Goal: Check status

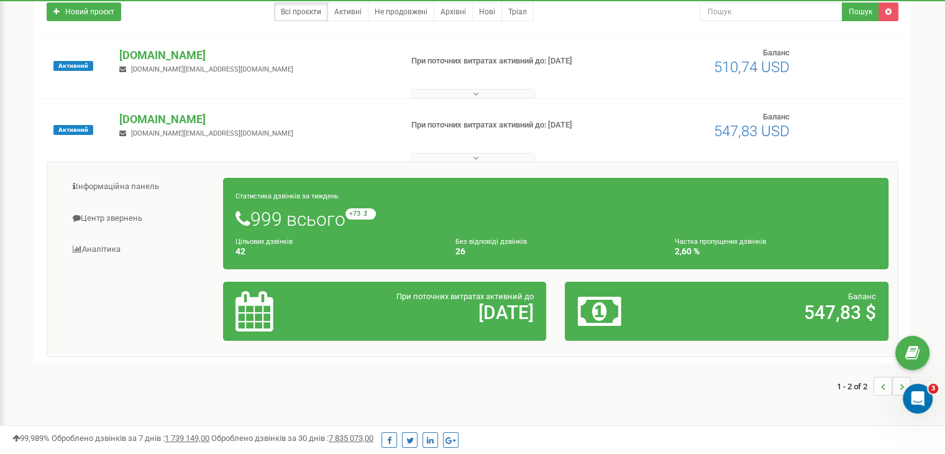
scroll to position [186, 0]
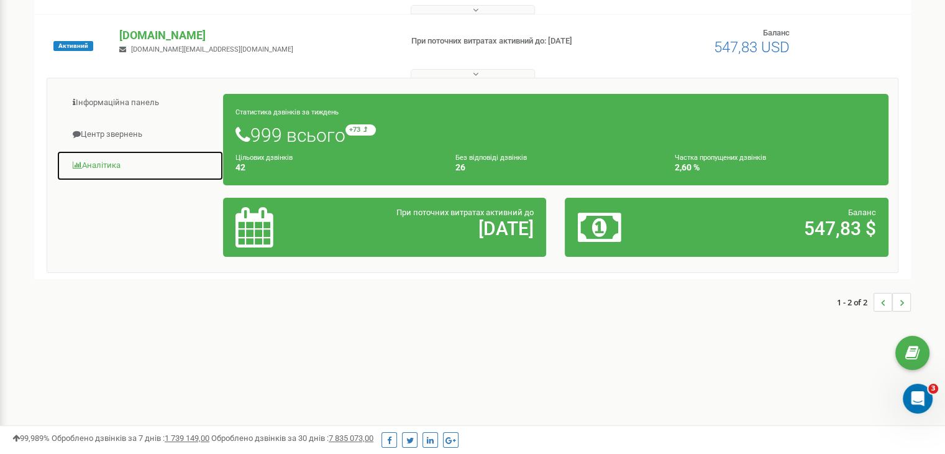
click at [112, 167] on link "Аналiтика" at bounding box center [140, 165] width 167 height 30
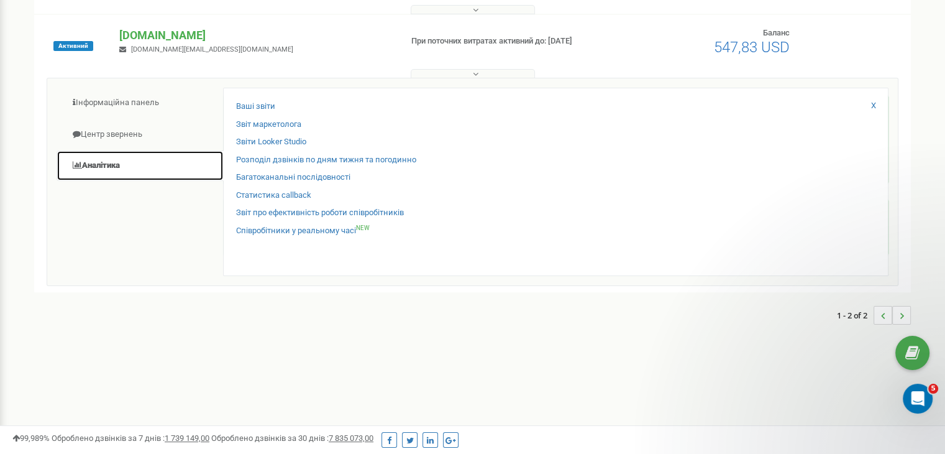
scroll to position [0, 0]
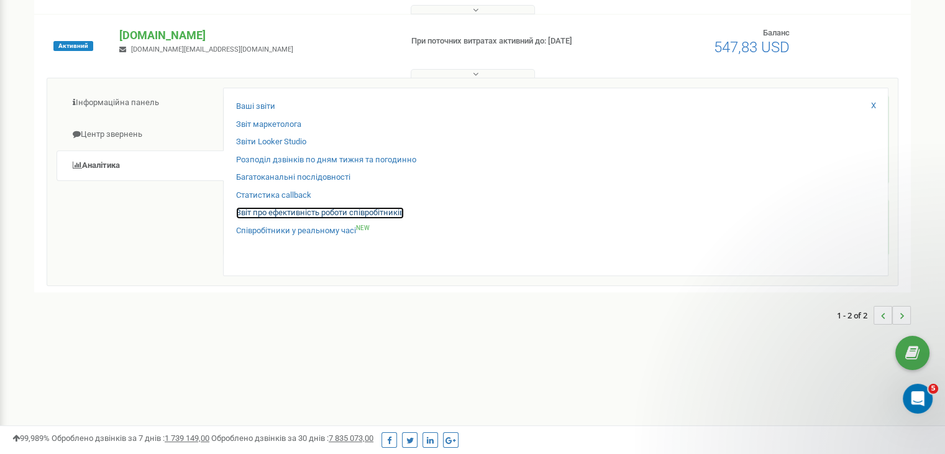
click at [264, 212] on link "Звіт про ефективність роботи співробітників" at bounding box center [320, 213] width 168 height 12
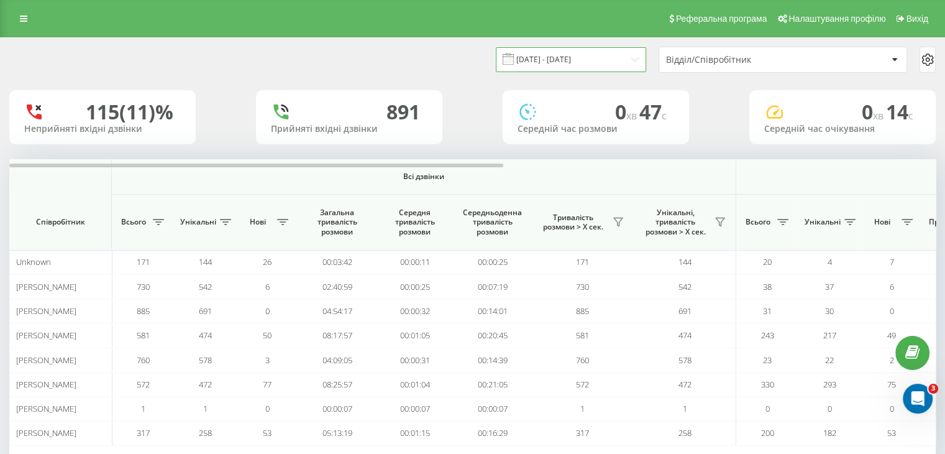
click at [630, 55] on input "19.08.2025 - 19.09.2025" at bounding box center [571, 59] width 150 height 24
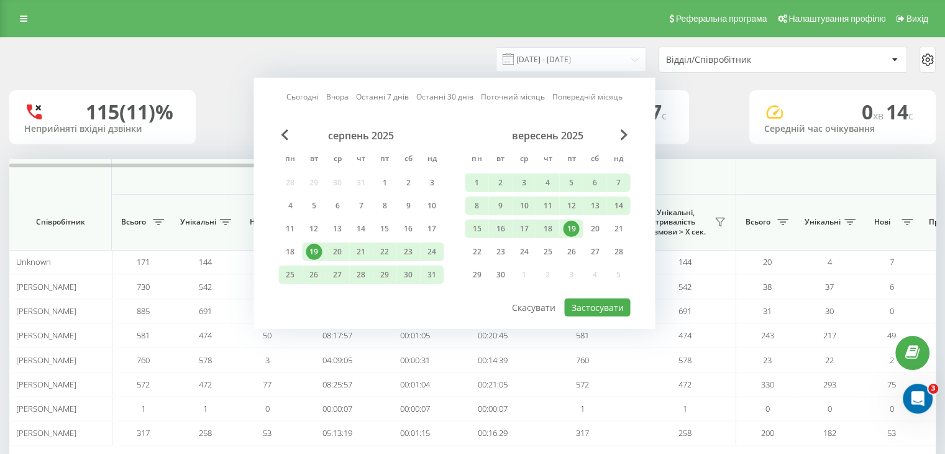
click at [573, 224] on div "19" at bounding box center [571, 229] width 16 height 16
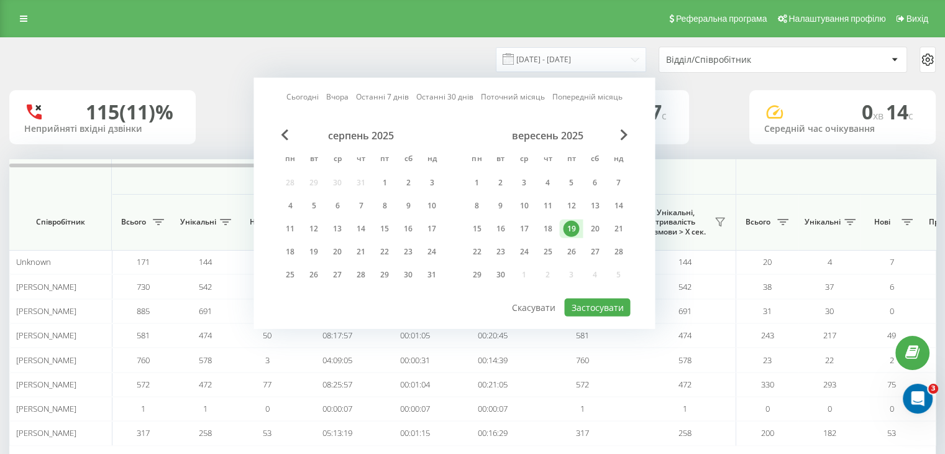
click at [573, 224] on div "19" at bounding box center [571, 229] width 16 height 16
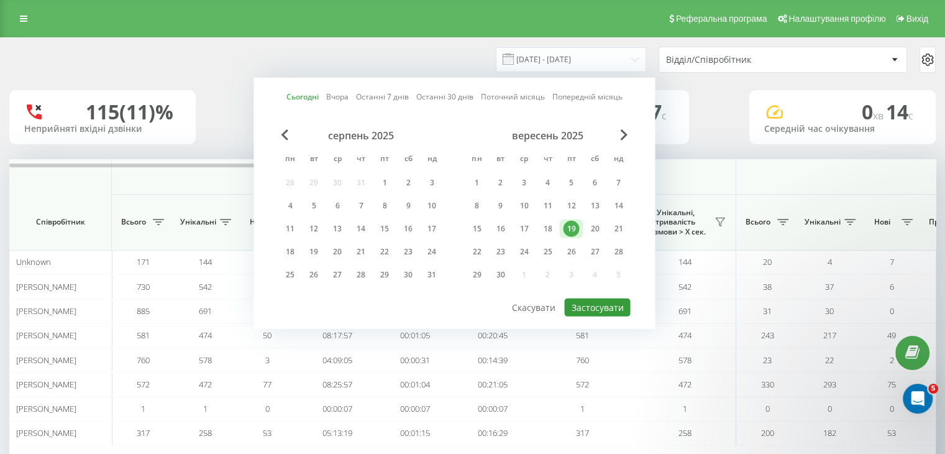
click at [591, 304] on button "Застосувати" at bounding box center [597, 307] width 66 height 18
type input "19.09.2025 - 19.09.2025"
